Goal: Task Accomplishment & Management: Manage account settings

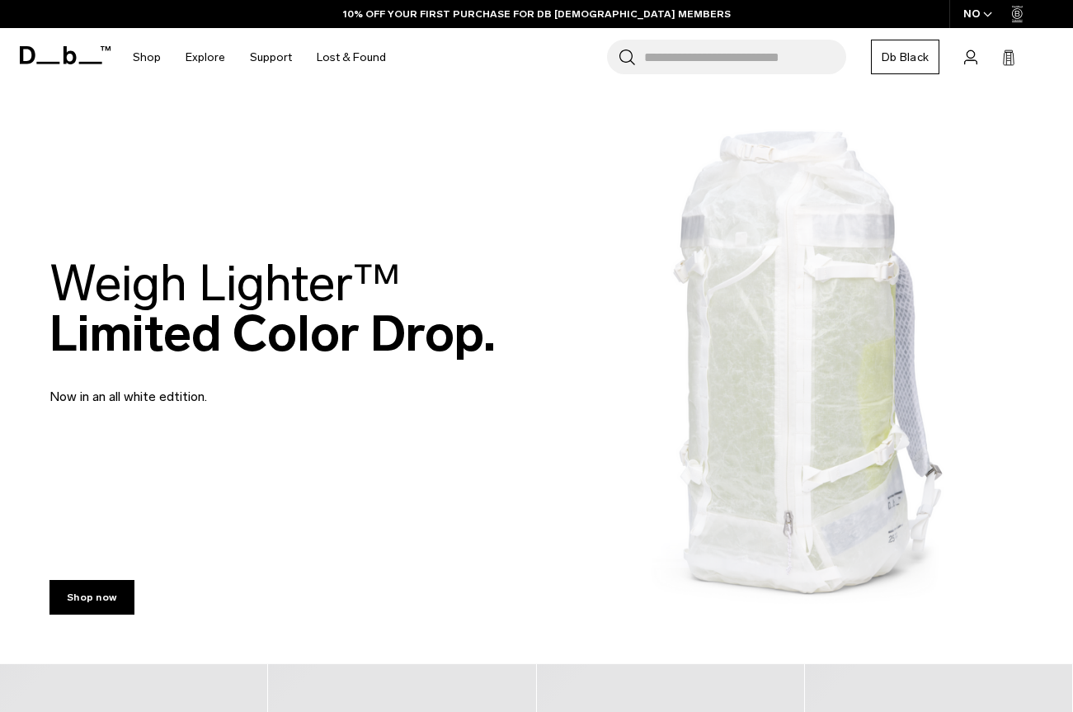
click at [978, 54] on div "Search for Bags, Luggage... Search Close Trending Products All Products Hugger …" at bounding box center [728, 57] width 661 height 59
click at [981, 57] on div "Search for Bags, Luggage... Search Close Trending Products All Products Hugger …" at bounding box center [728, 57] width 661 height 59
click at [969, 59] on icon at bounding box center [970, 57] width 12 height 14
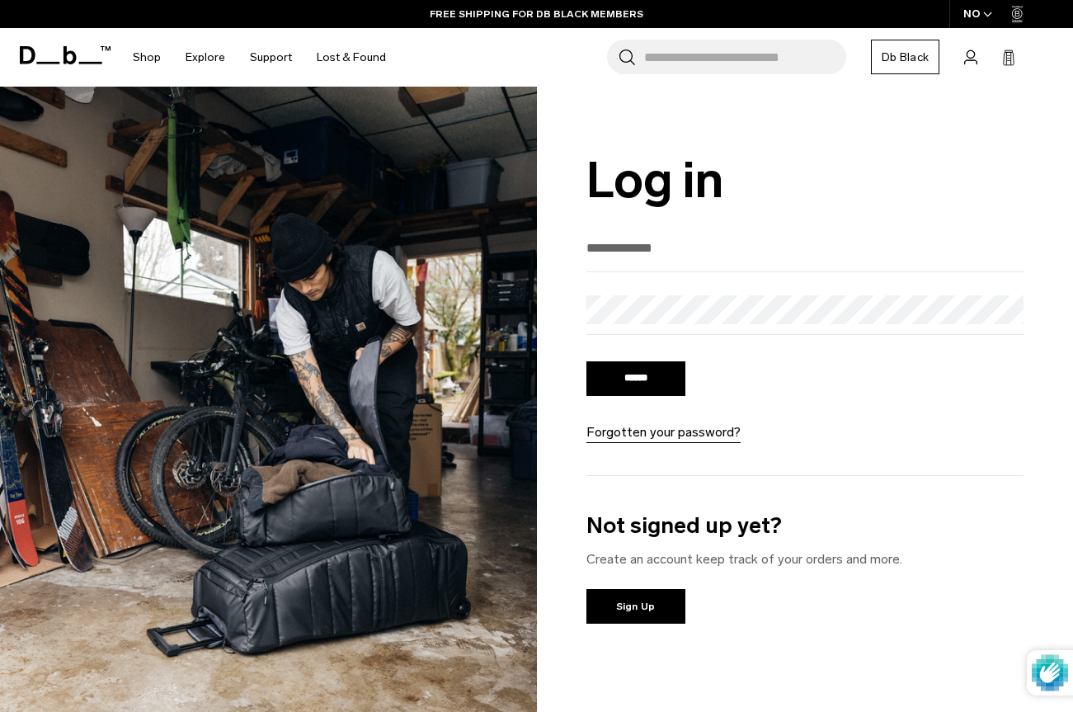
type input "**********"
click at [669, 379] on input "******" at bounding box center [635, 378] width 99 height 35
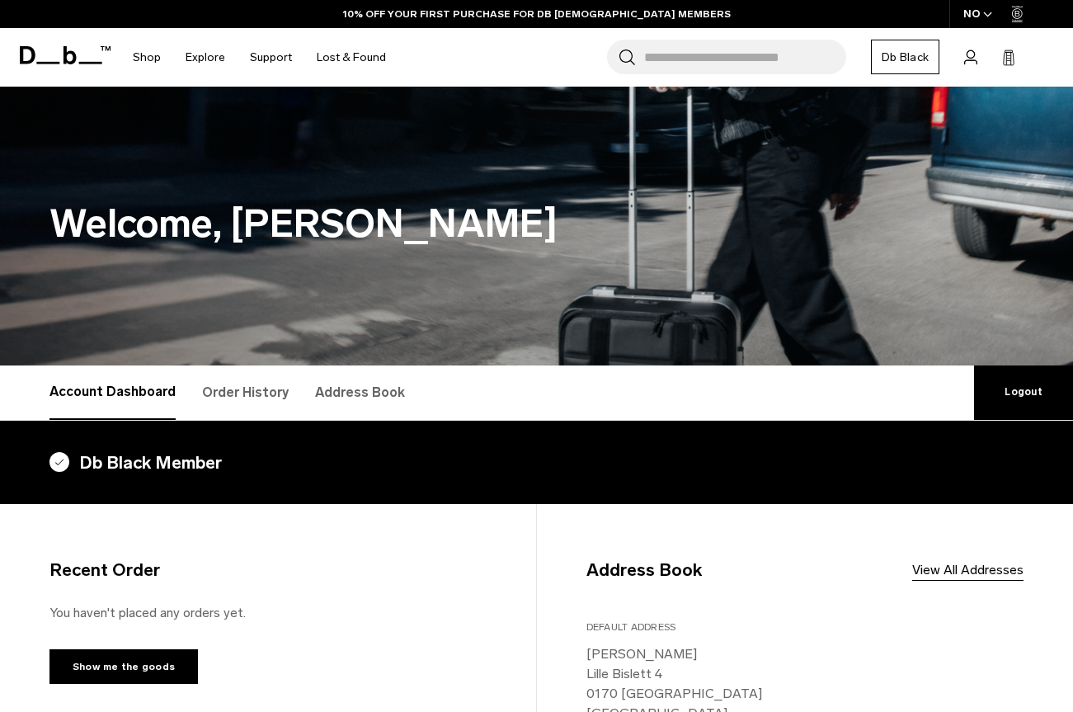
scroll to position [20, 0]
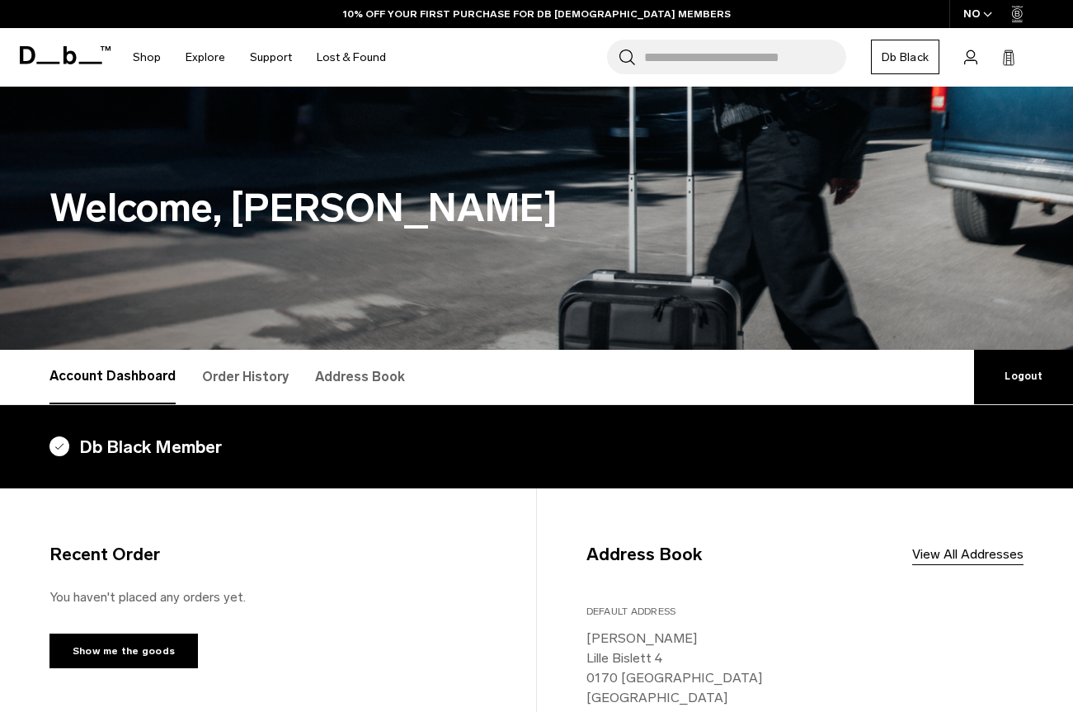
click at [361, 374] on link "Address Book" at bounding box center [360, 377] width 90 height 54
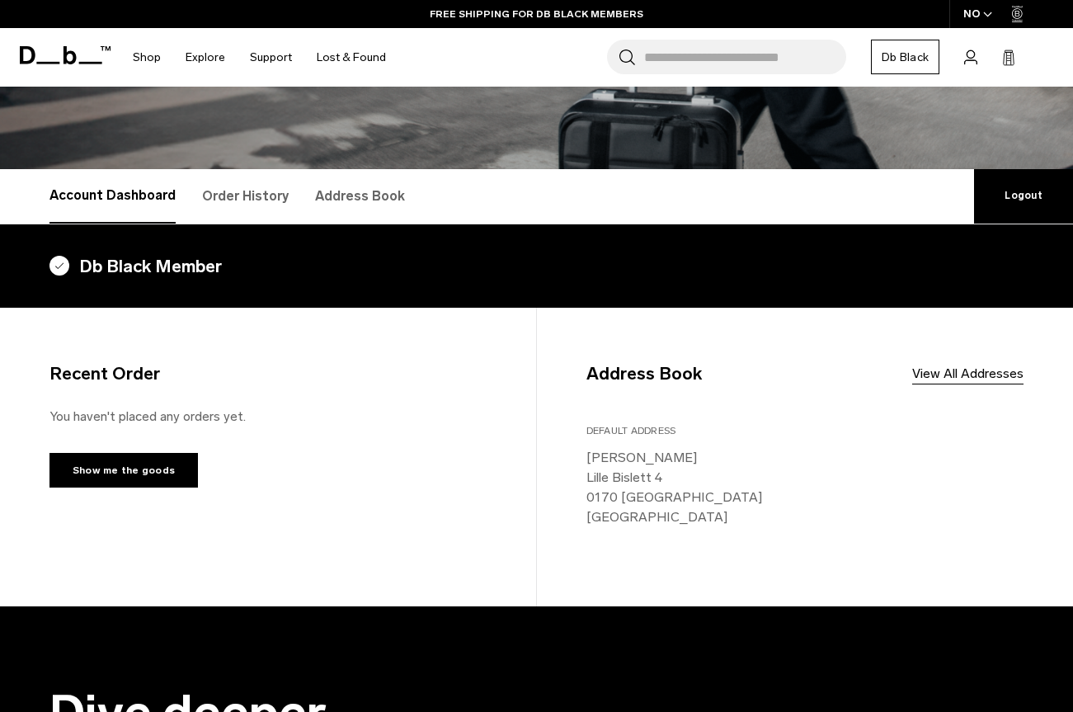
scroll to position [312, 0]
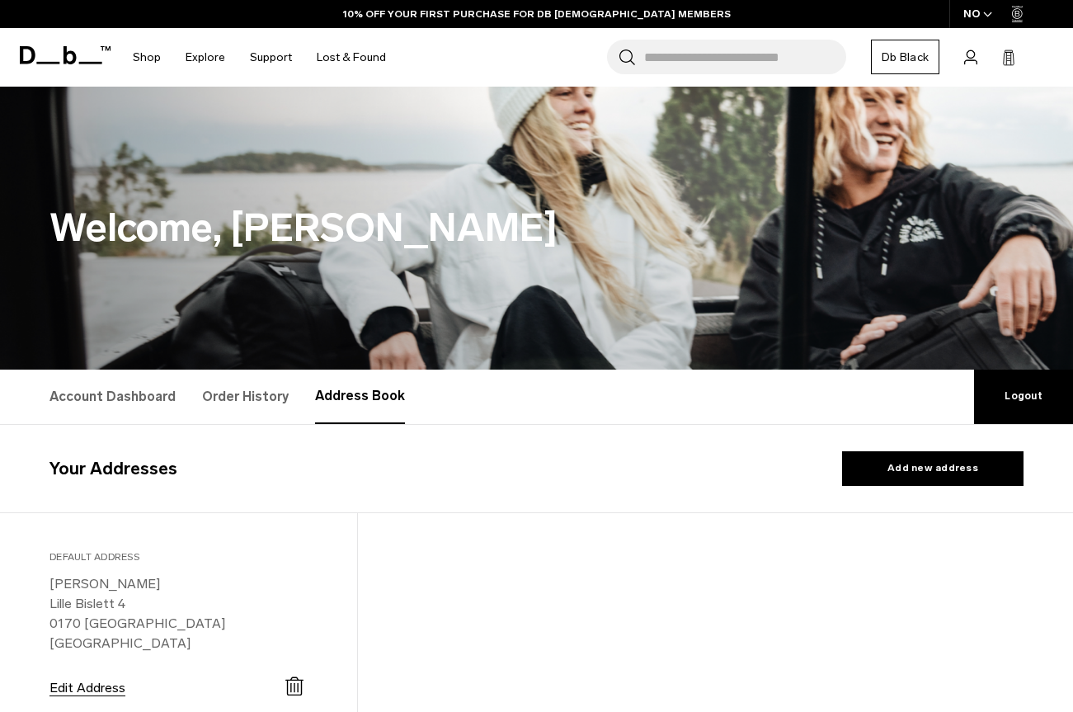
click at [977, 56] on div "Search for Bags, Luggage... Search Close Trending Products All Products Hugger …" at bounding box center [728, 57] width 661 height 59
click at [975, 59] on icon at bounding box center [970, 57] width 13 height 16
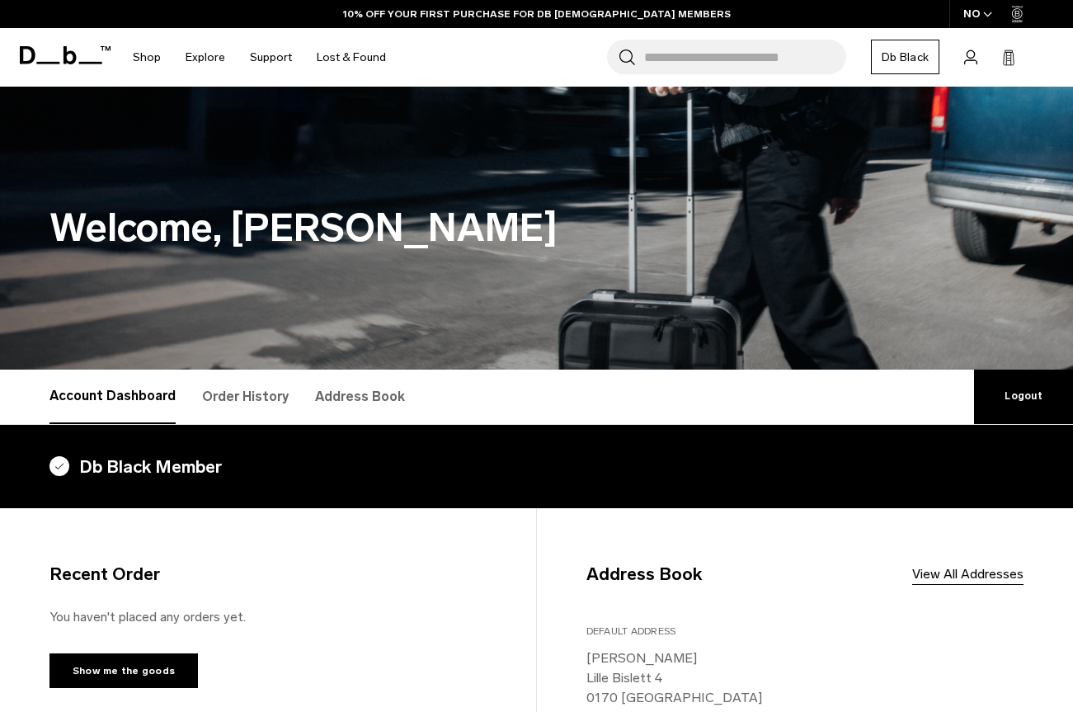
scroll to position [327, 0]
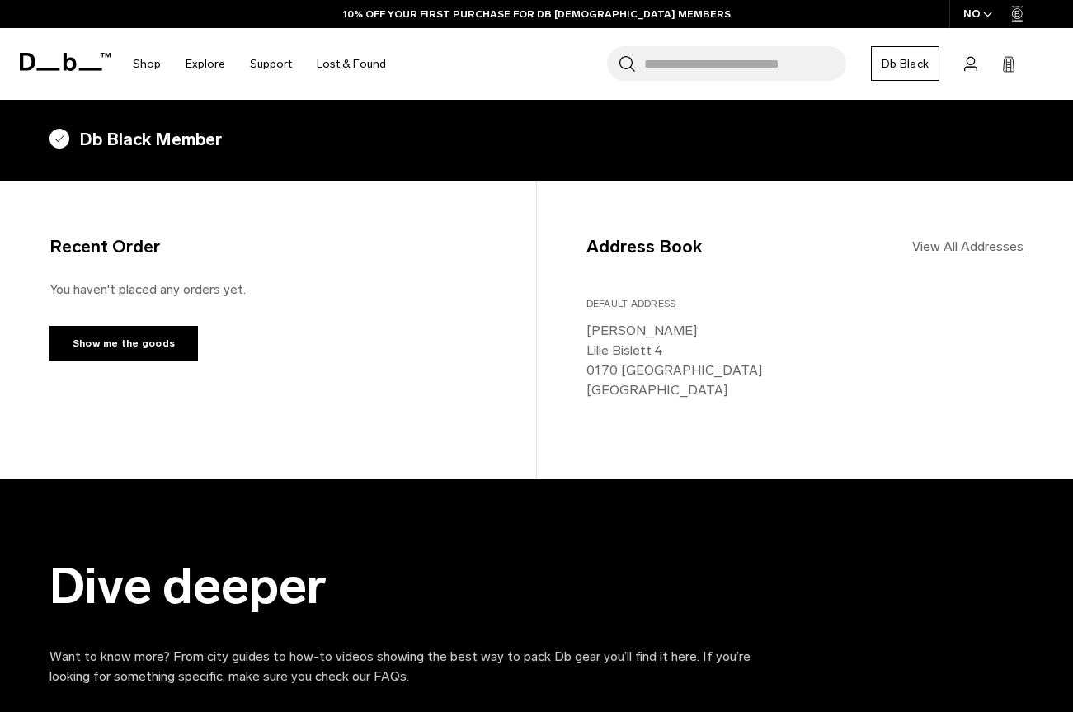
click at [956, 249] on link "View All Addresses" at bounding box center [967, 247] width 111 height 20
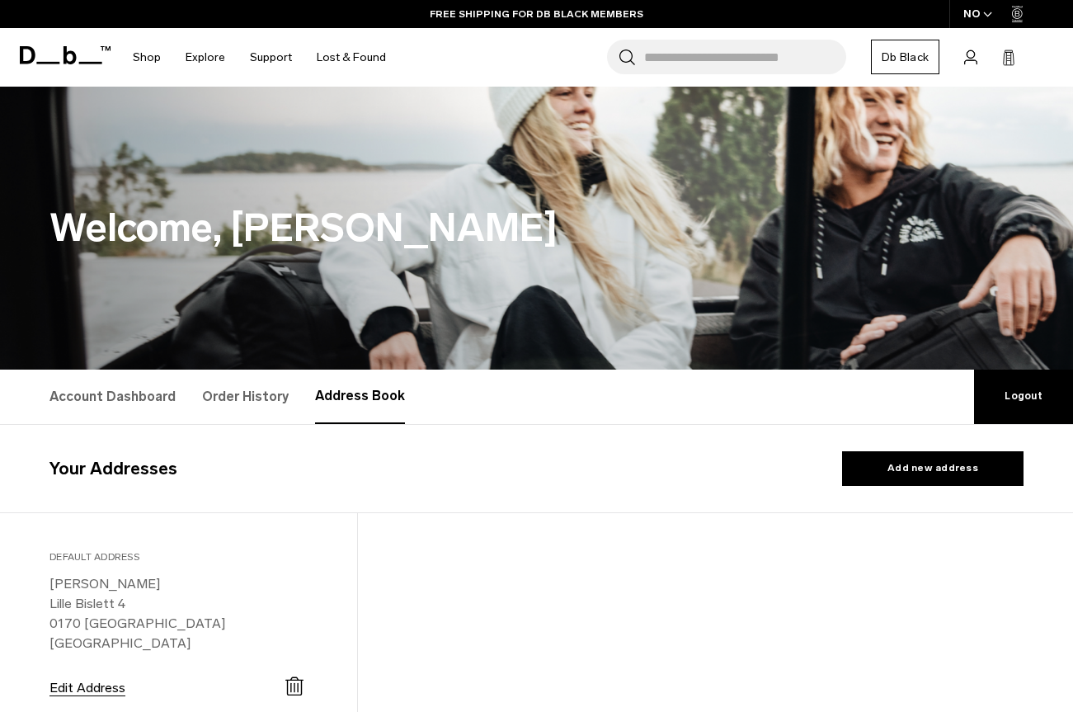
click at [971, 61] on icon at bounding box center [970, 57] width 13 height 16
